Goal: Information Seeking & Learning: Learn about a topic

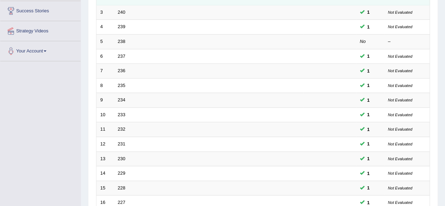
scroll to position [70, 0]
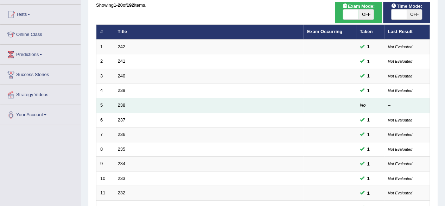
drag, startPoint x: 123, startPoint y: 104, endPoint x: 141, endPoint y: 98, distance: 19.4
click at [123, 104] on link "238" at bounding box center [122, 104] width 8 height 5
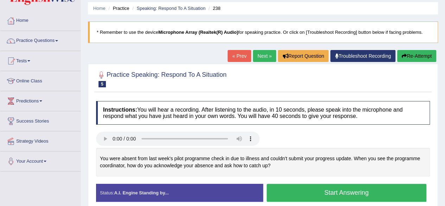
scroll to position [70, 0]
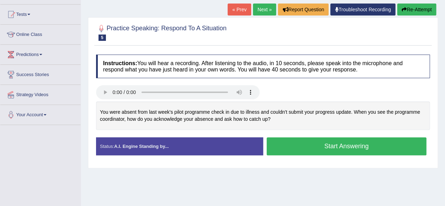
click at [343, 147] on button "Start Answering" at bounding box center [347, 146] width 160 height 18
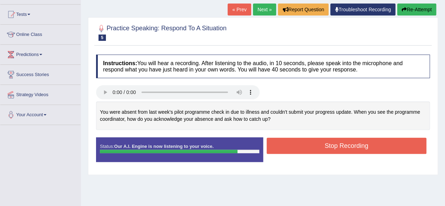
click at [326, 143] on button "Stop Recording" at bounding box center [347, 146] width 160 height 16
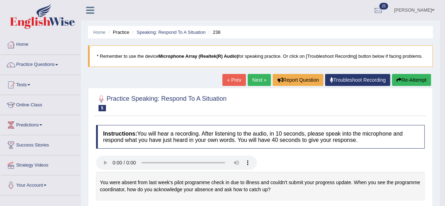
scroll to position [0, 0]
click at [34, 44] on link "Home" at bounding box center [40, 44] width 80 height 18
